Goal: Transaction & Acquisition: Purchase product/service

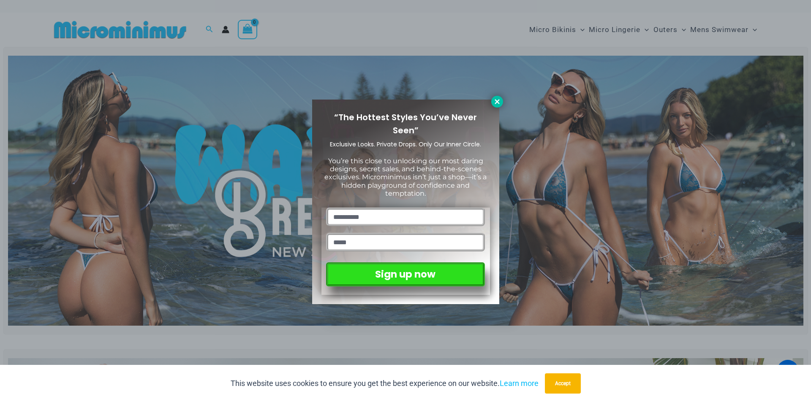
click at [500, 99] on icon at bounding box center [497, 102] width 8 height 8
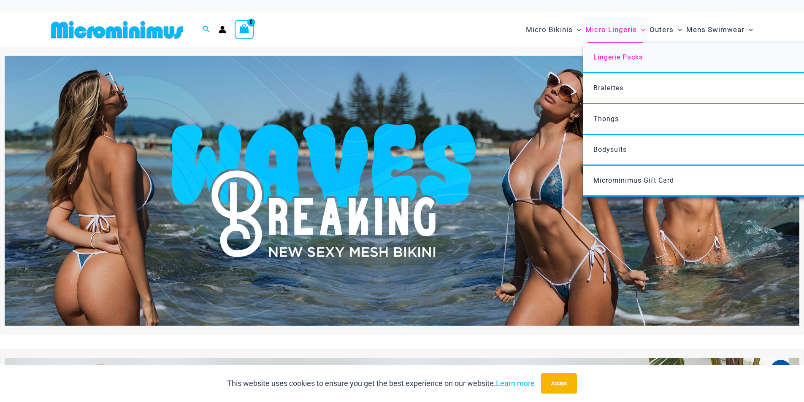
click at [618, 54] on span "Lingerie Packs" at bounding box center [618, 57] width 49 height 8
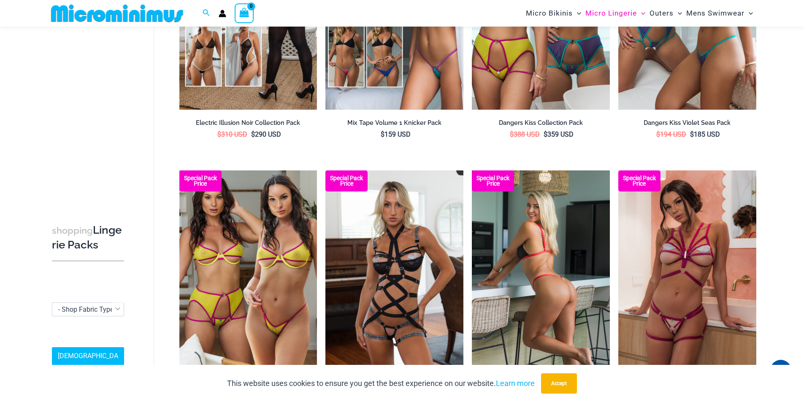
scroll to position [205, 0]
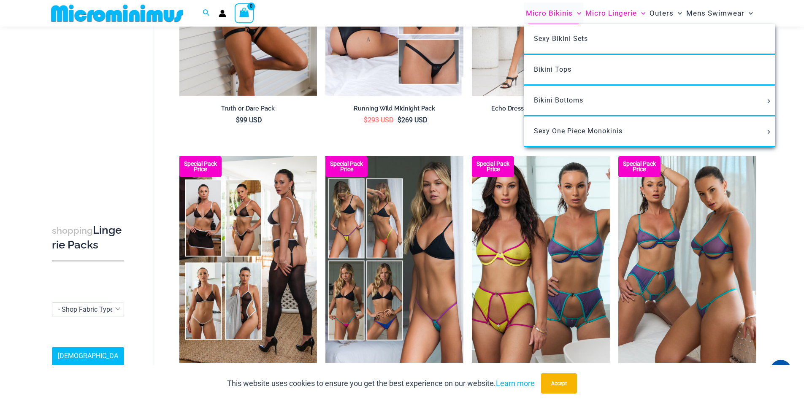
click at [546, 10] on span "Micro Bikinis" at bounding box center [549, 14] width 47 height 22
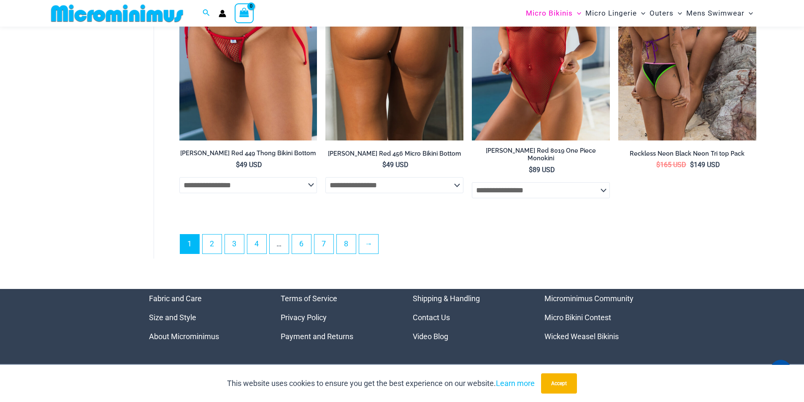
scroll to position [2365, 0]
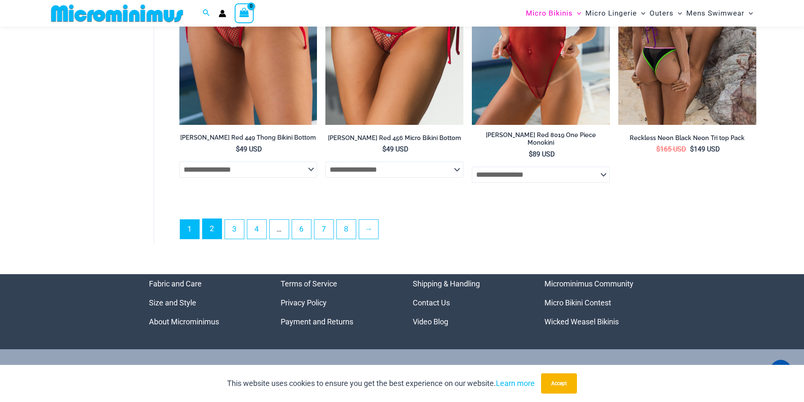
click at [211, 228] on link "2" at bounding box center [212, 229] width 19 height 20
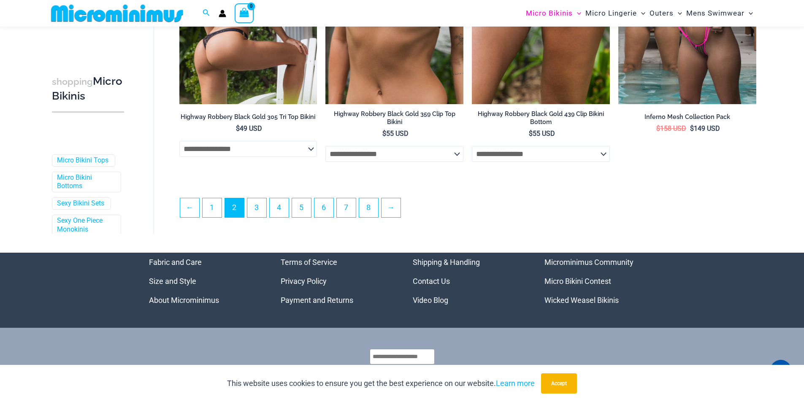
scroll to position [2273, 0]
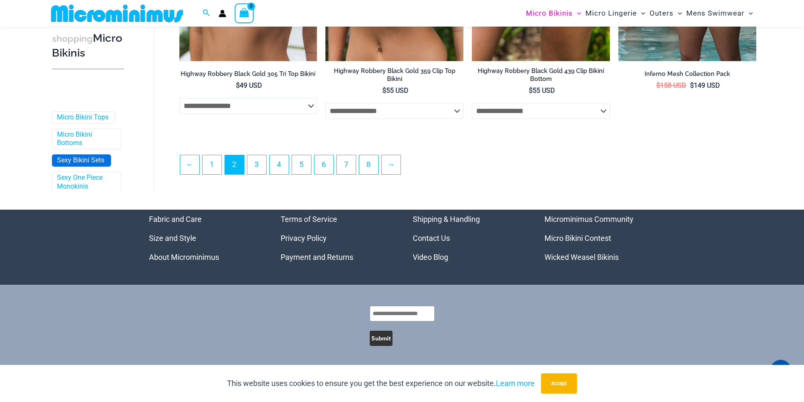
click at [67, 160] on link "Sexy Bikini Sets" at bounding box center [80, 160] width 47 height 9
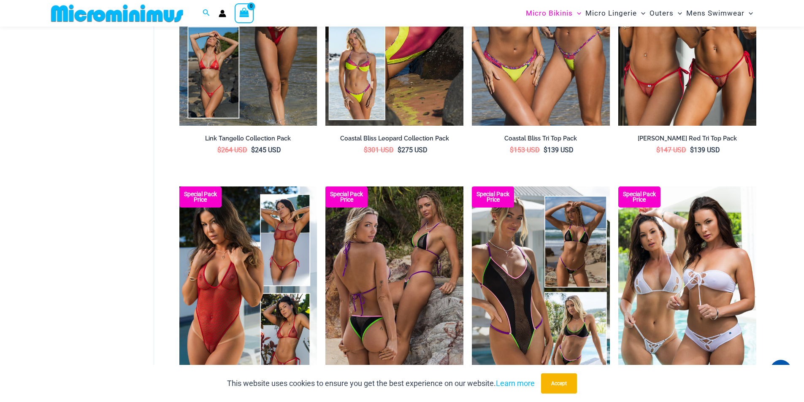
scroll to position [795, 0]
